Goal: Find specific page/section: Find specific page/section

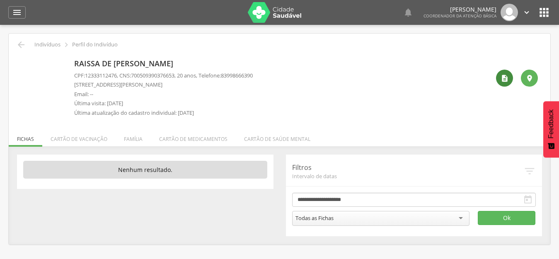
click at [498, 80] on div "" at bounding box center [504, 78] width 17 height 17
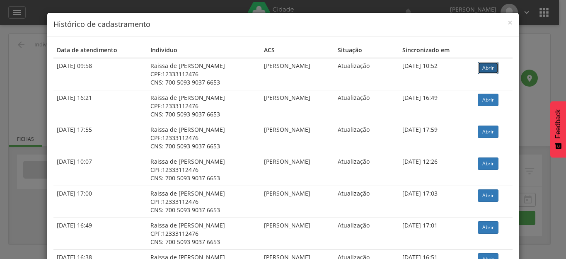
click at [489, 67] on link "Abrir" at bounding box center [488, 68] width 21 height 12
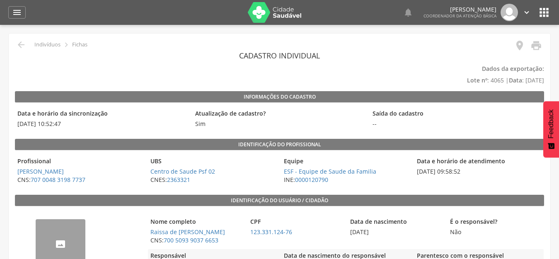
click at [36, 224] on img "--" at bounding box center [36, 224] width 0 height 0
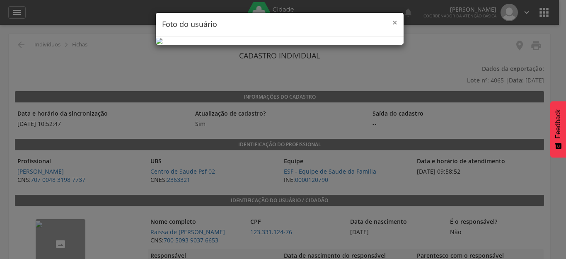
click at [392, 23] on span "×" at bounding box center [394, 23] width 5 height 12
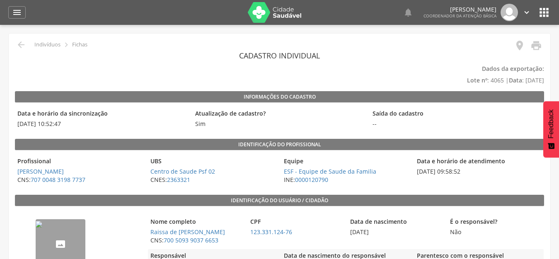
click at [544, 10] on icon "" at bounding box center [543, 12] width 13 height 13
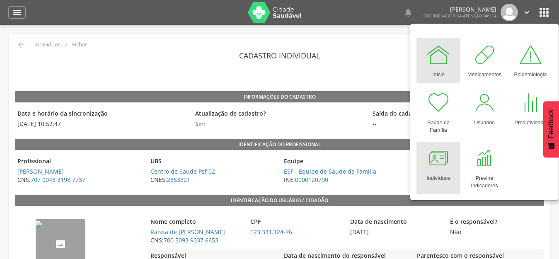
click at [441, 172] on div "Indivíduos" at bounding box center [438, 177] width 24 height 12
